Goal: Task Accomplishment & Management: Manage account settings

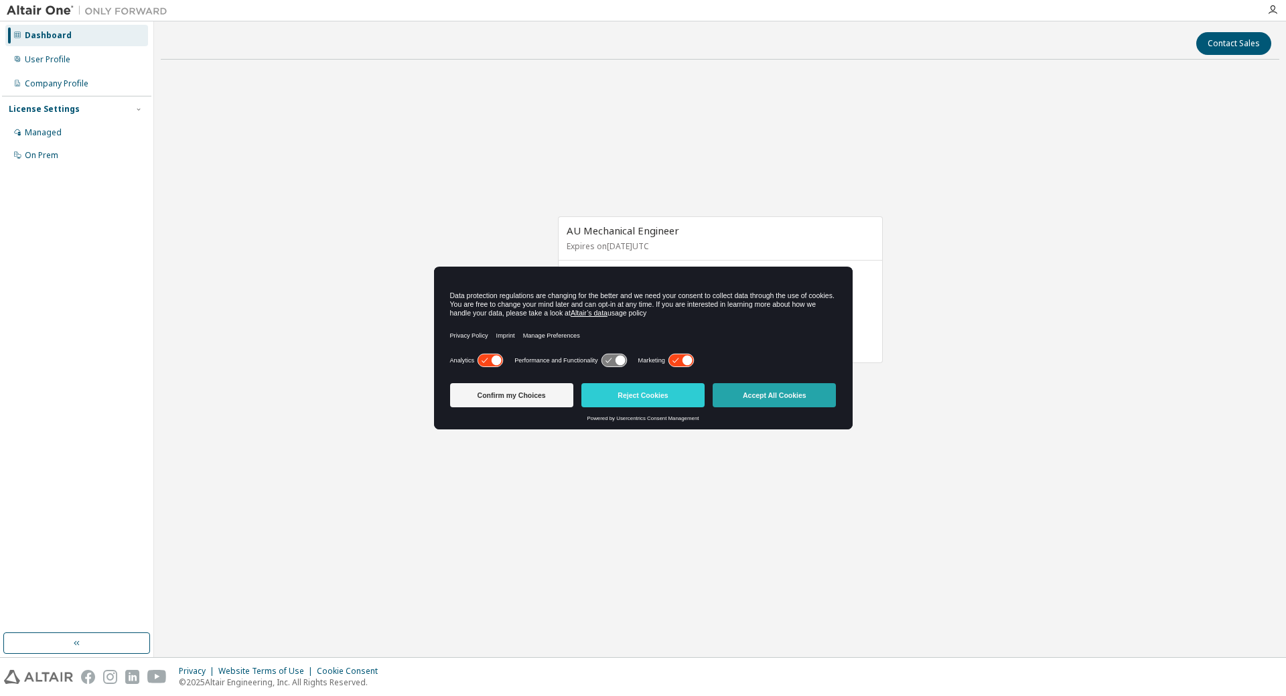
click at [770, 395] on button "Accept All Cookies" at bounding box center [774, 395] width 123 height 24
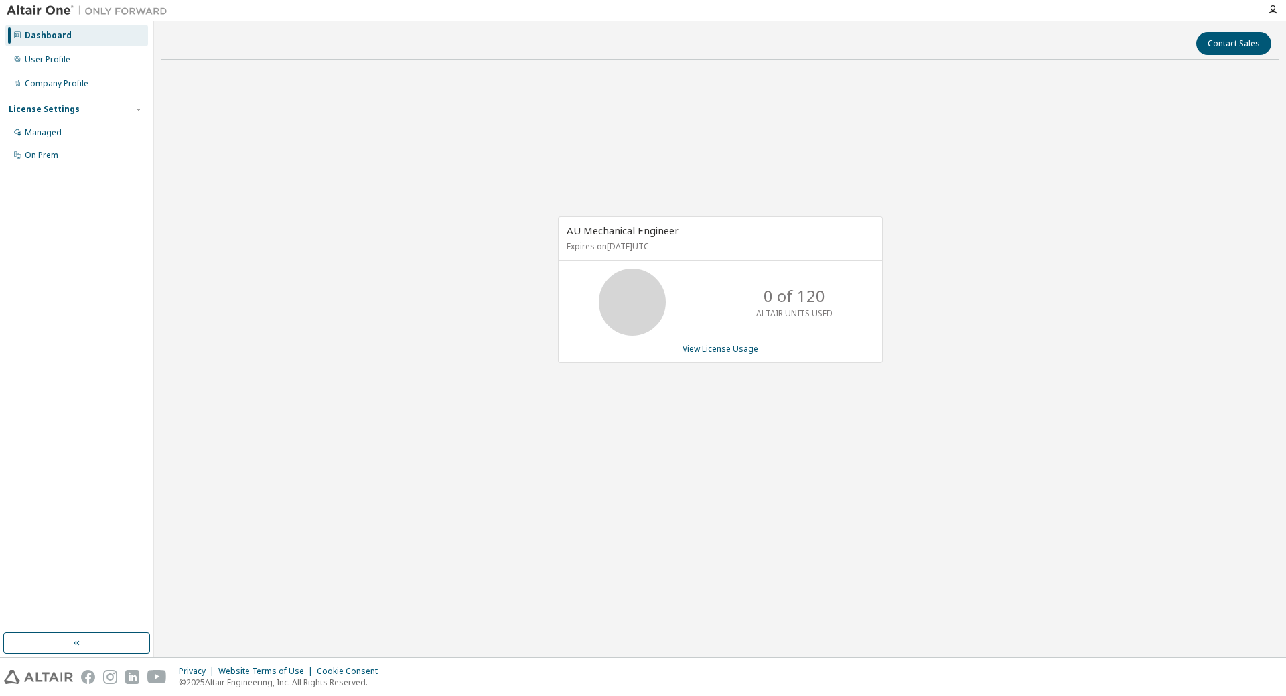
click at [1080, 242] on div "AU Mechanical Engineer Expires on December 19, 2025 UTC 0 of 120 ALTAIR UNITS U…" at bounding box center [720, 296] width 1119 height 452
click at [569, 267] on div "AU Mechanical Engineer Expires on December 19, 2025 UTC 0 of 120 ALTAIR UNITS U…" at bounding box center [720, 289] width 325 height 147
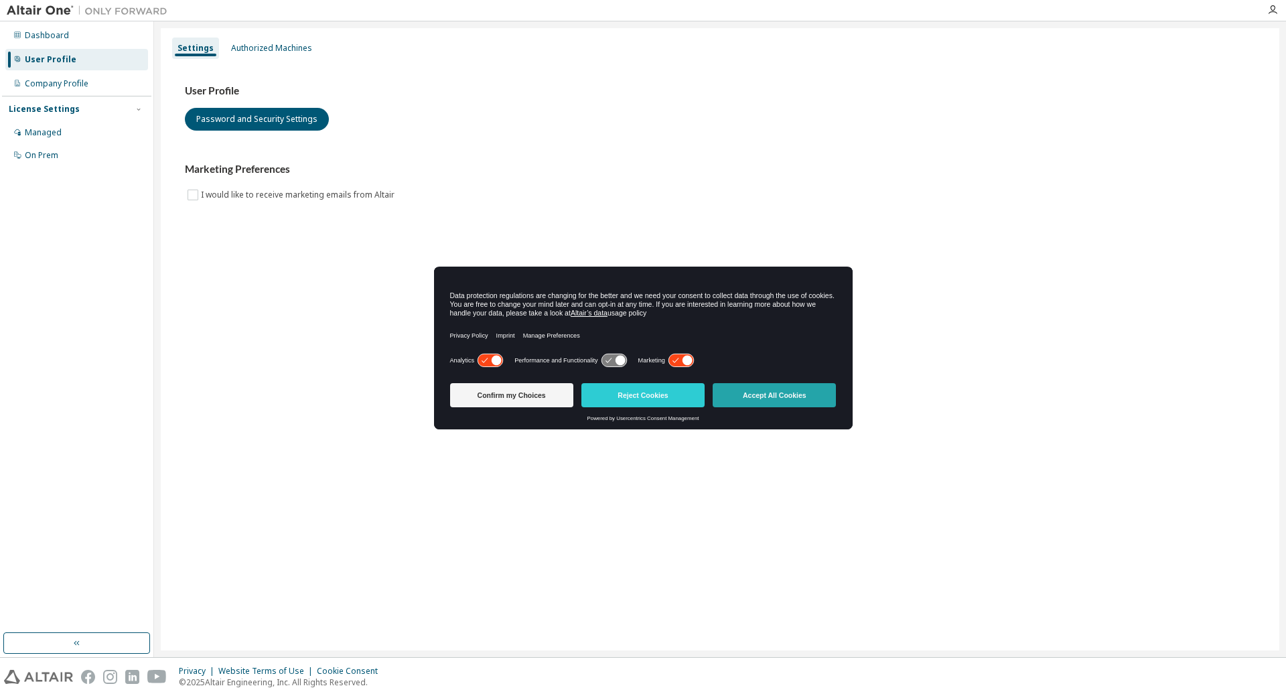
click at [730, 400] on button "Accept All Cookies" at bounding box center [774, 395] width 123 height 24
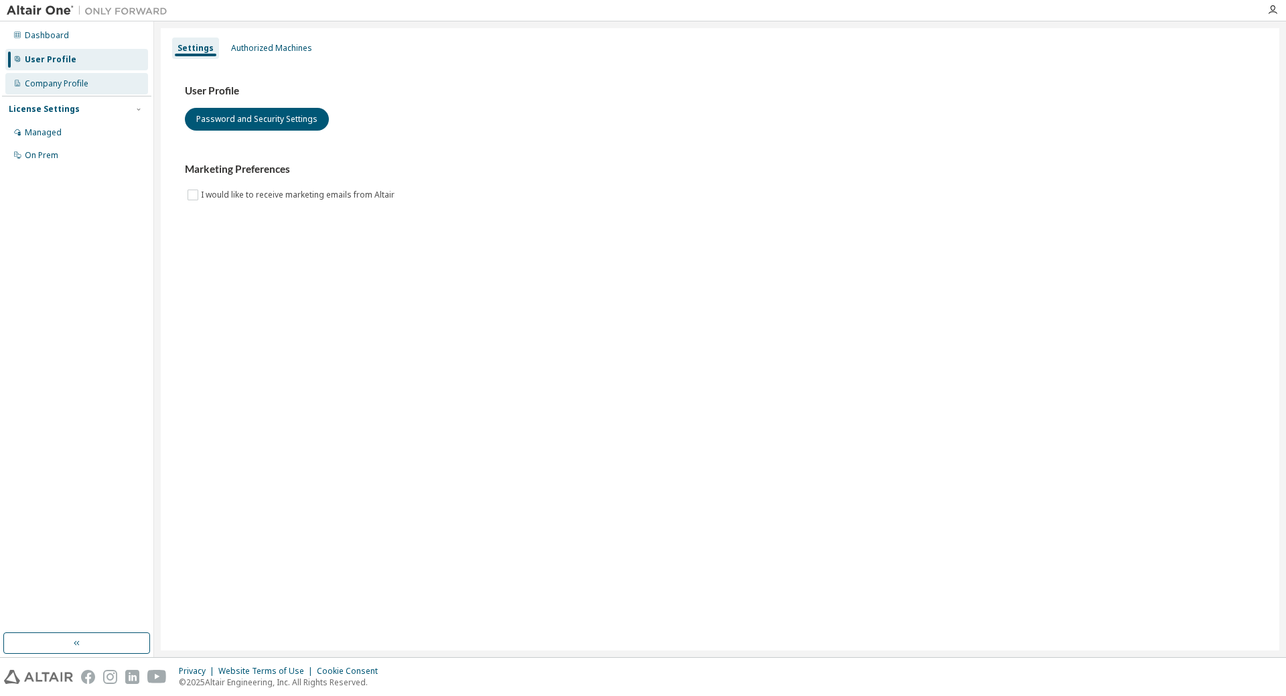
click at [76, 82] on div "Company Profile" at bounding box center [57, 83] width 64 height 11
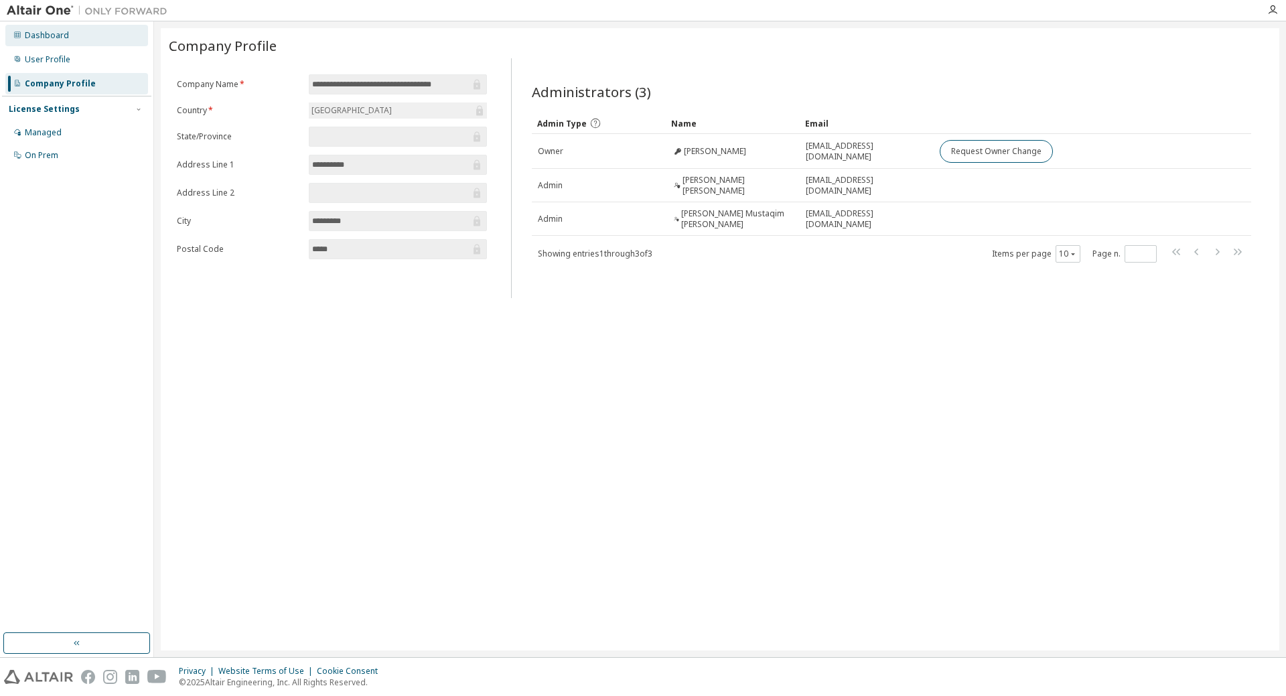
click at [60, 40] on div "Dashboard" at bounding box center [47, 35] width 44 height 11
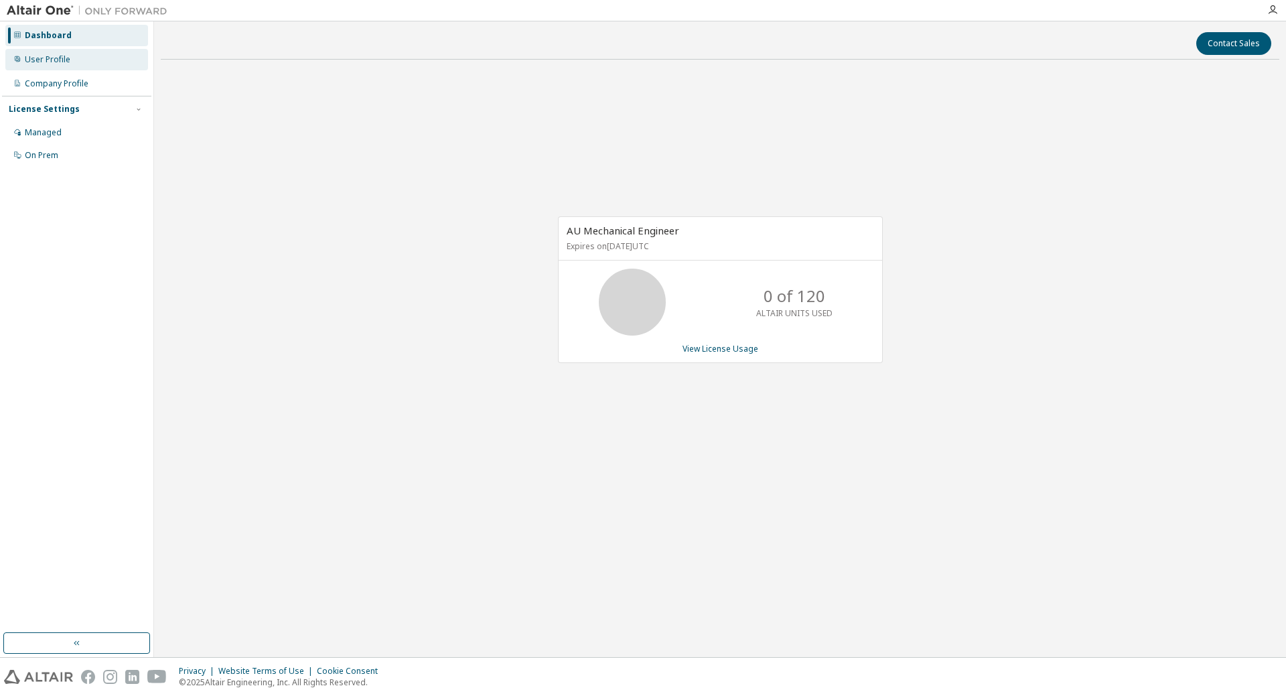
click at [58, 63] on div "User Profile" at bounding box center [48, 59] width 46 height 11
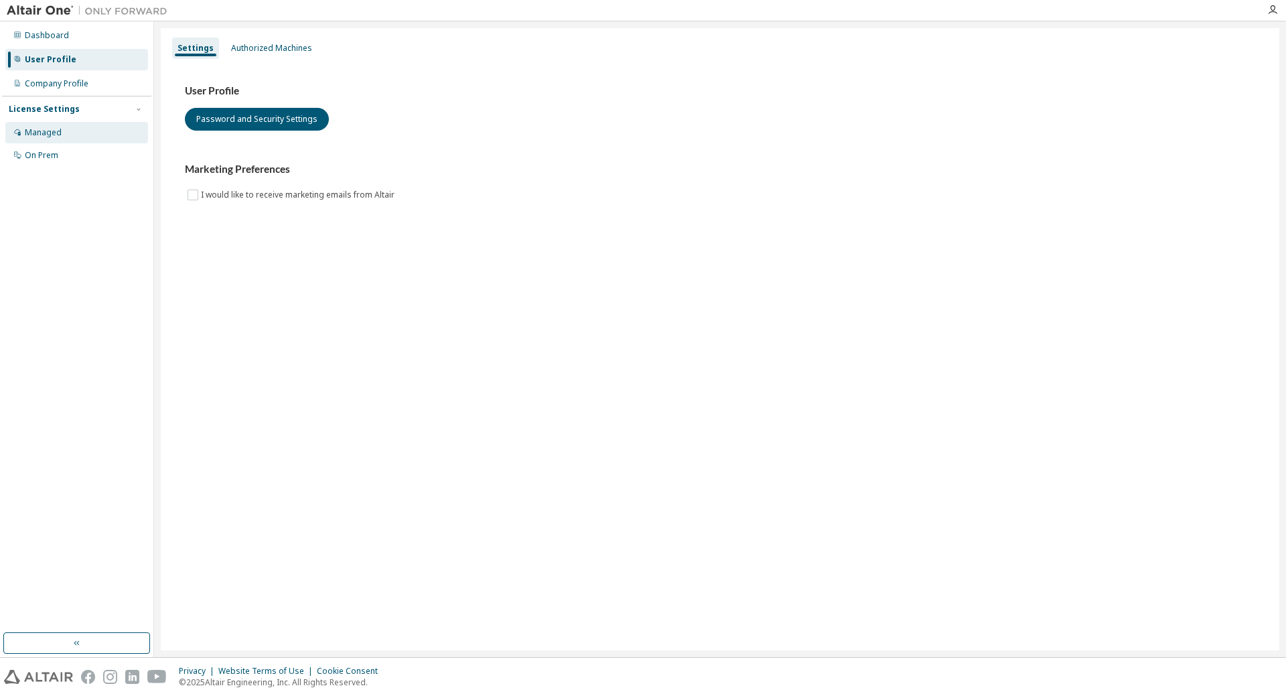
click at [58, 125] on div "Managed" at bounding box center [76, 132] width 143 height 21
